Goal: Task Accomplishment & Management: Manage account settings

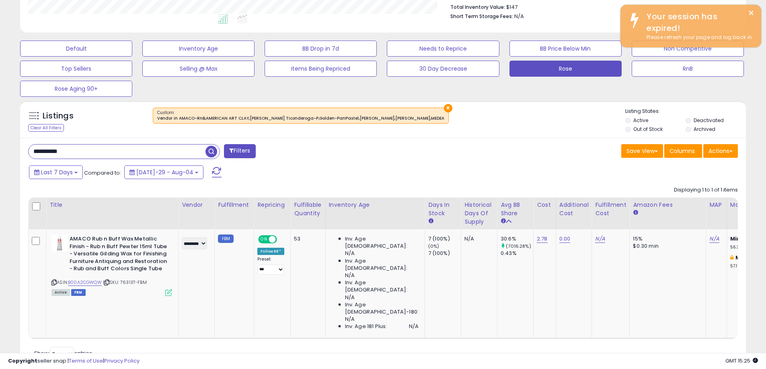
scroll to position [0, 281]
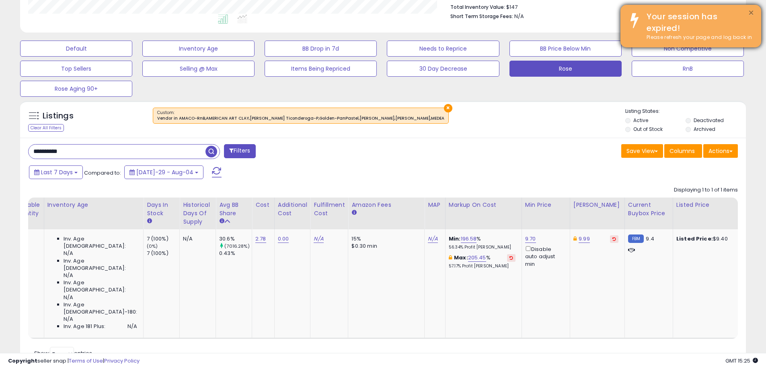
click at [750, 12] on button "×" at bounding box center [751, 13] width 6 height 10
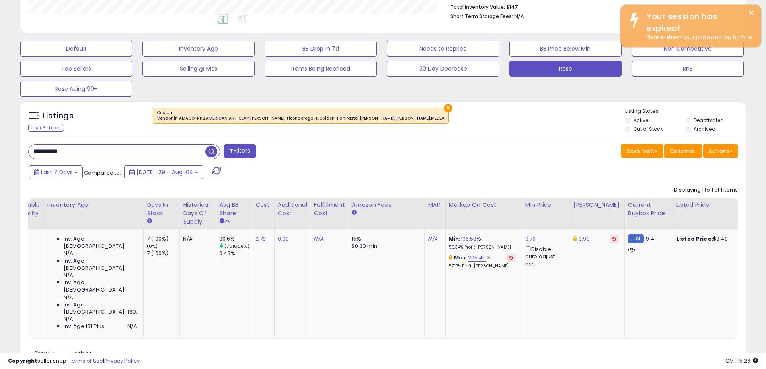
click at [568, 131] on div "Listings Clear All Filters × Listing States:" at bounding box center [382, 121] width 725 height 27
